Goal: Transaction & Acquisition: Purchase product/service

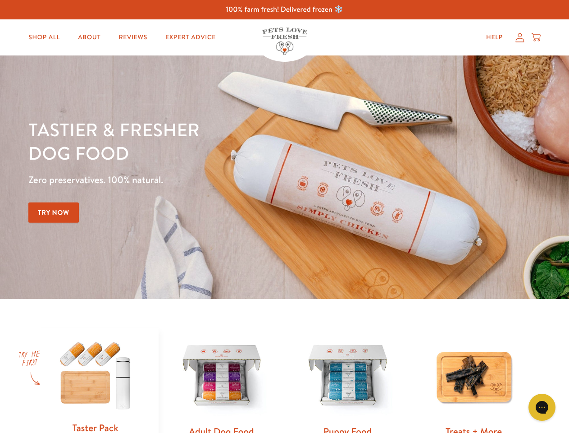
click at [284, 216] on div "Tastier & fresher dog food Zero preservatives. 100% natural. Try Now" at bounding box center [199, 177] width 342 height 119
click at [542, 407] on icon "Gorgias live chat" at bounding box center [542, 407] width 9 height 9
